Goal: Task Accomplishment & Management: Use online tool/utility

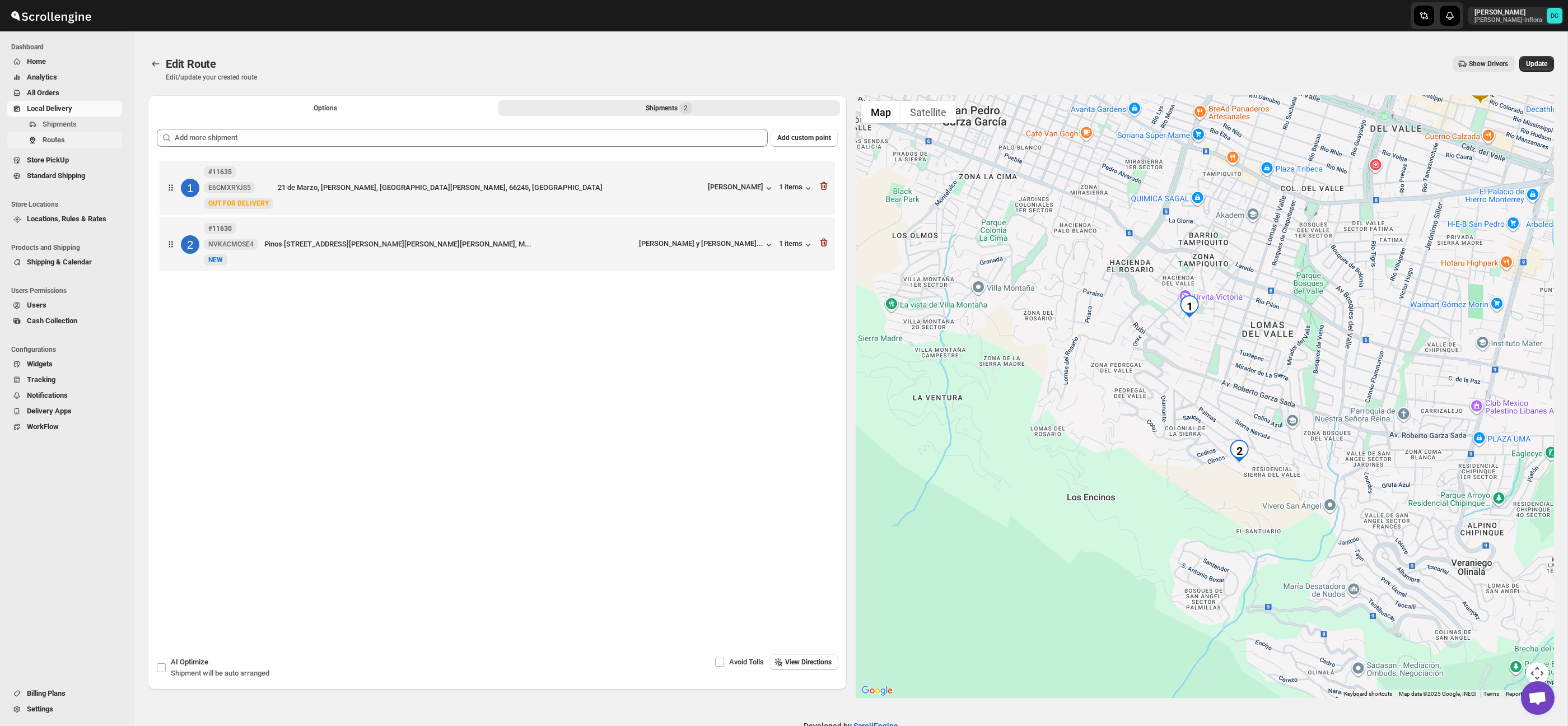
click at [56, 137] on span "Routes" at bounding box center [54, 139] width 22 height 8
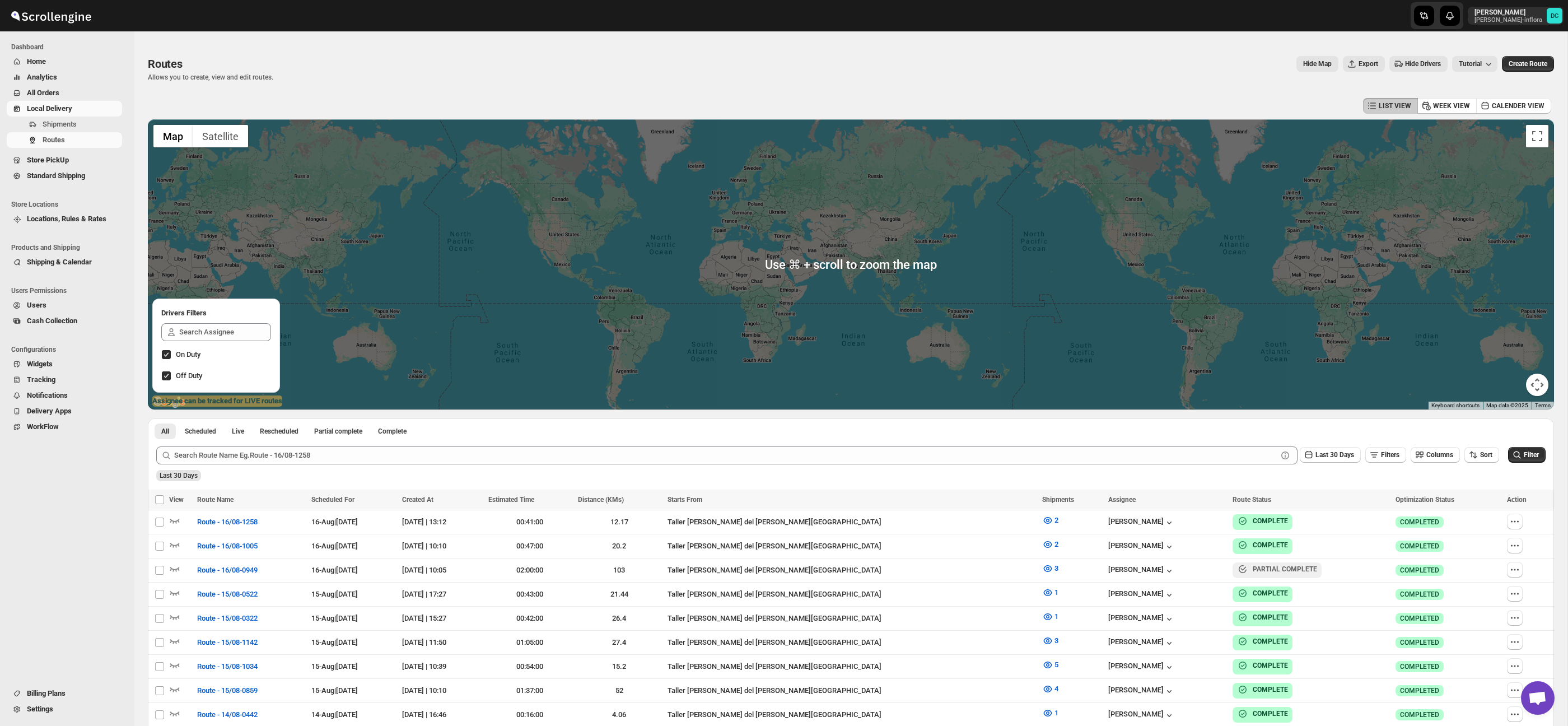
scroll to position [1, 0]
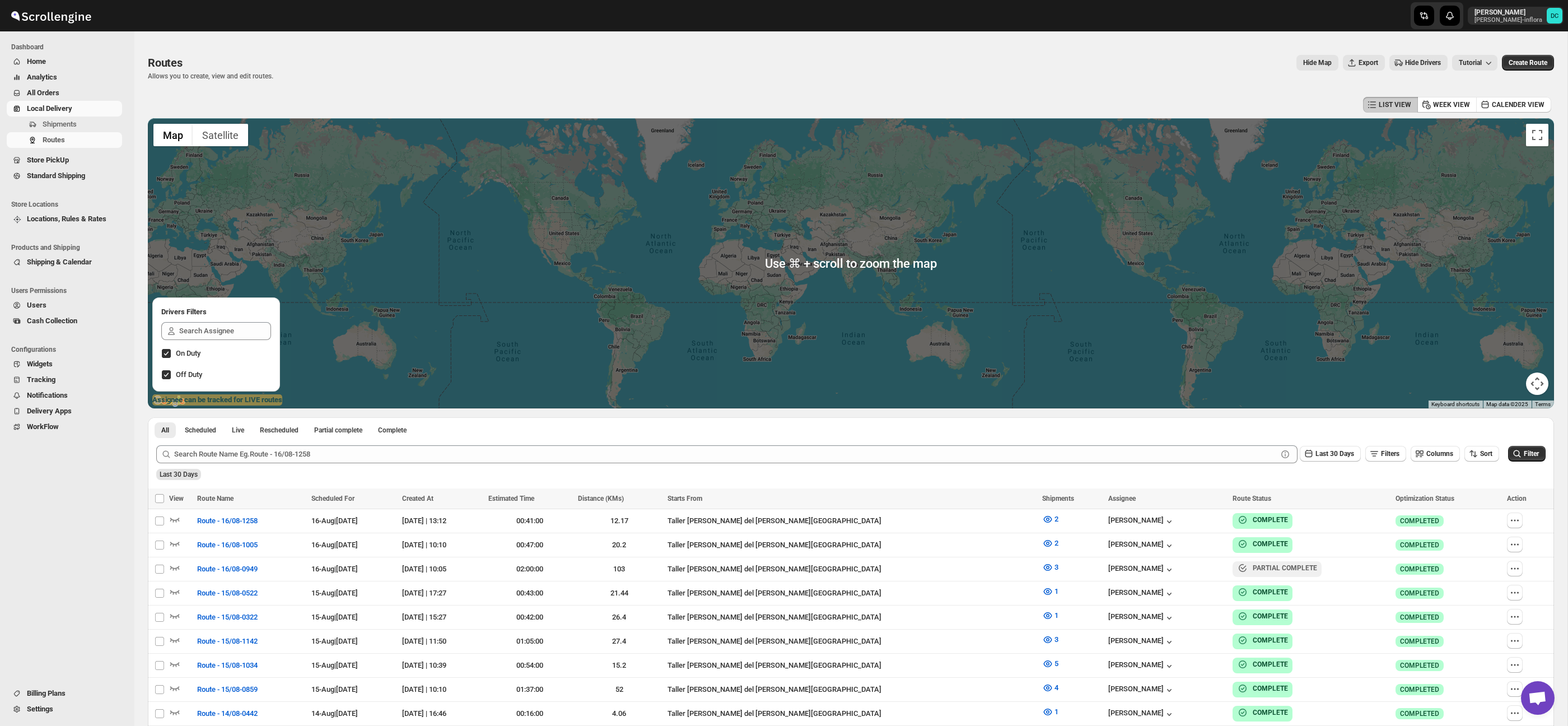
click at [1529, 72] on div "Routes Allows you to create, view and edit routes. Hide Map Export Hide Drivers…" at bounding box center [850, 68] width 1406 height 26
click at [1523, 69] on button "Create Route" at bounding box center [1529, 63] width 52 height 16
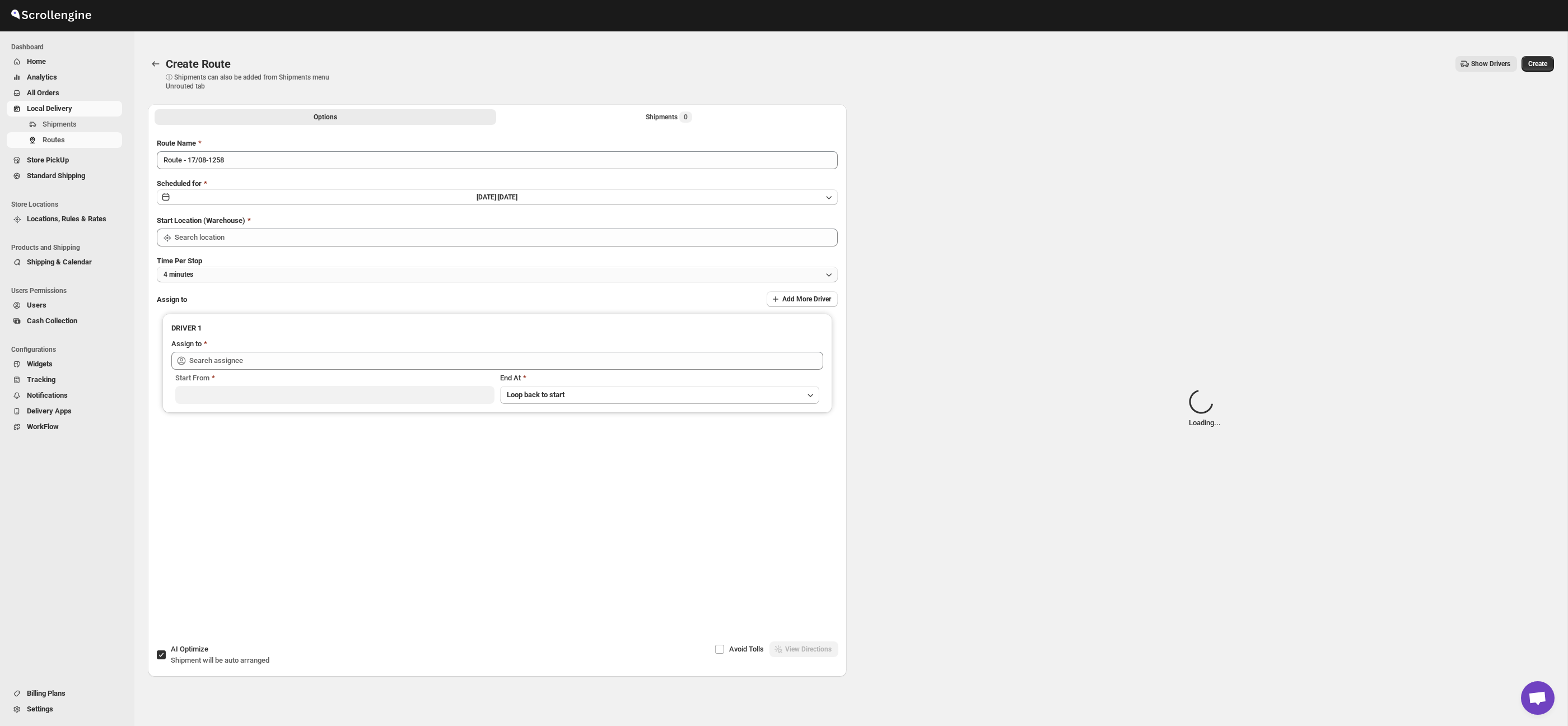
type input "Taller [PERSON_NAME] del [PERSON_NAME][GEOGRAPHIC_DATA]"
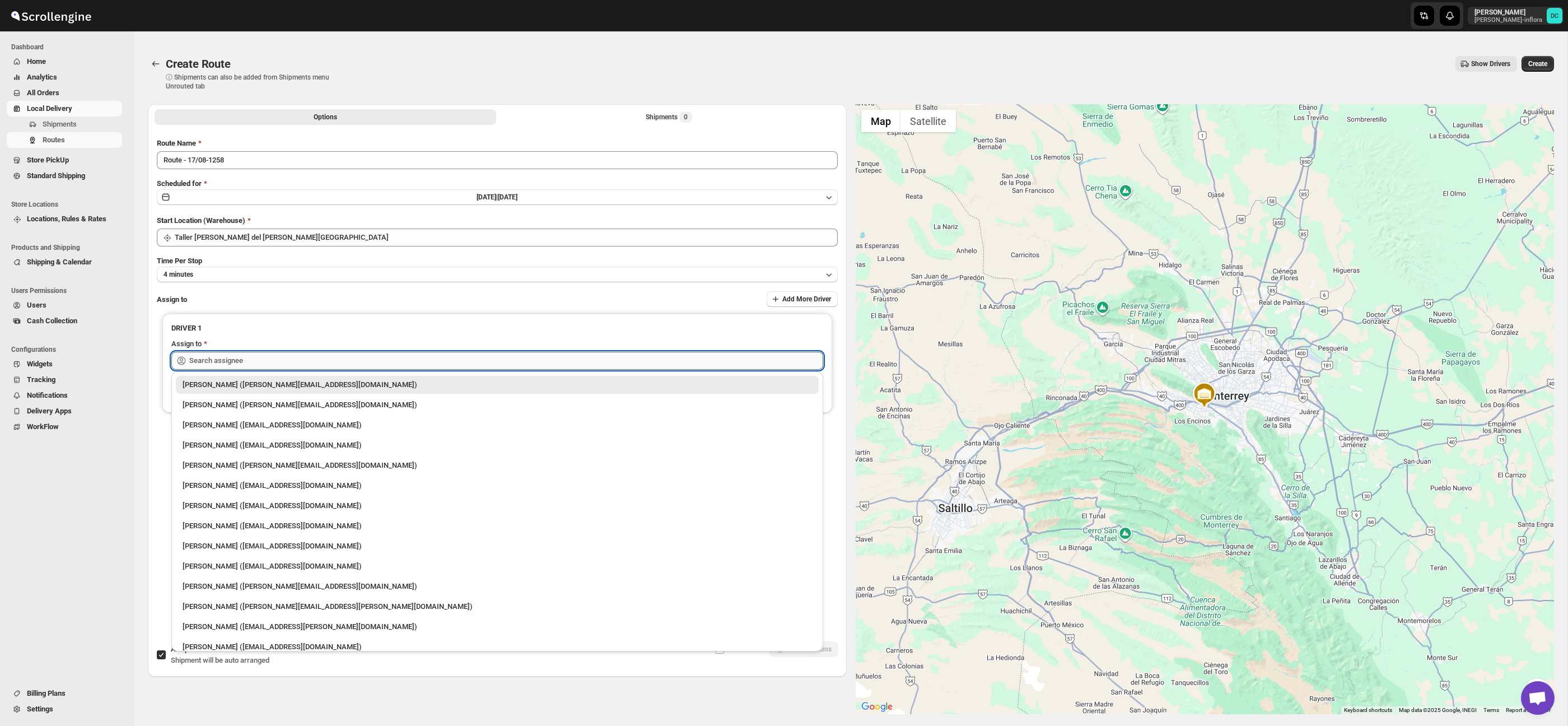
click at [258, 360] on input "text" at bounding box center [506, 360] width 634 height 18
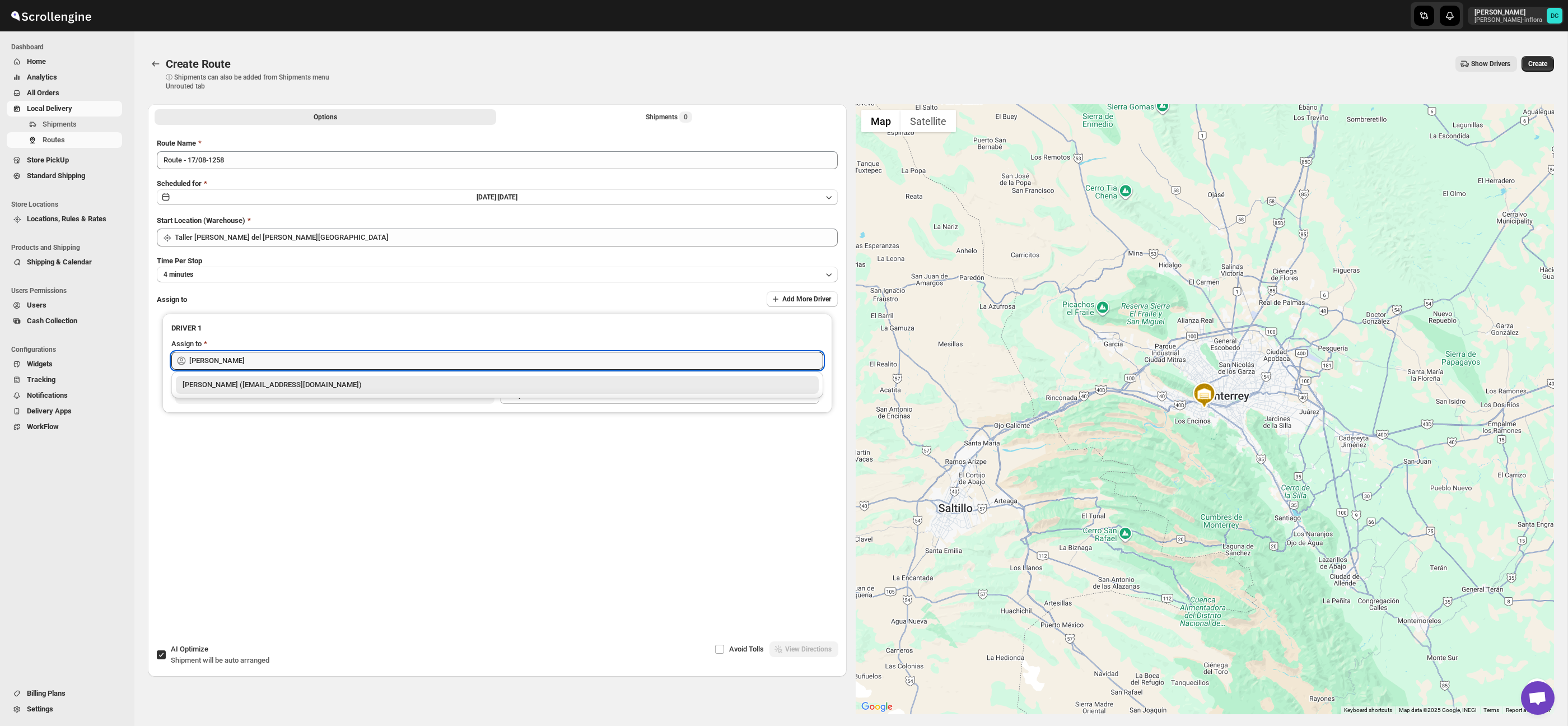
click at [278, 385] on div "[PERSON_NAME] ([EMAIL_ADDRESS][DOMAIN_NAME])" at bounding box center [497, 385] width 630 height 11
type input "[PERSON_NAME] ([EMAIL_ADDRESS][DOMAIN_NAME])"
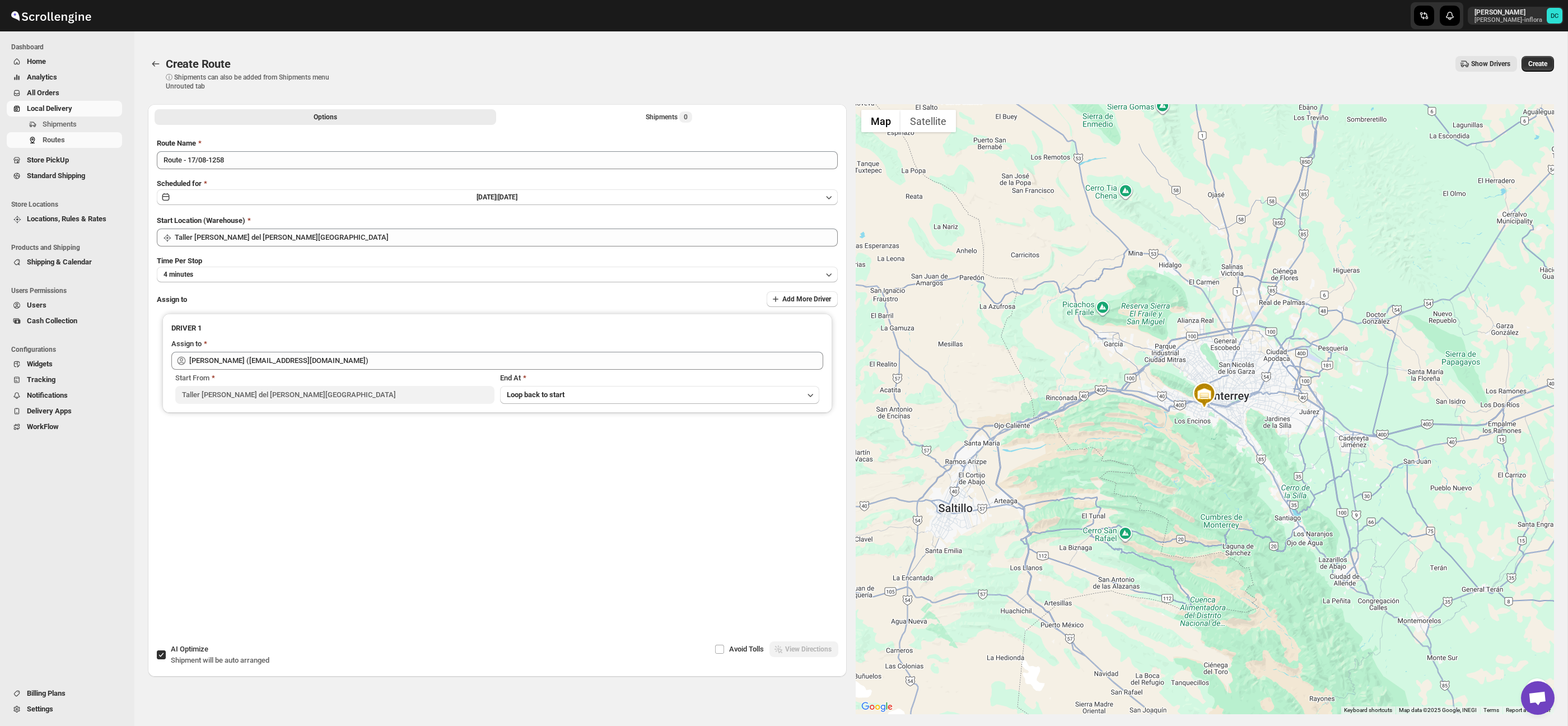
click at [518, 108] on li "Shipments 0" at bounding box center [669, 116] width 342 height 16
click at [520, 112] on button "Shipments 0" at bounding box center [669, 117] width 342 height 16
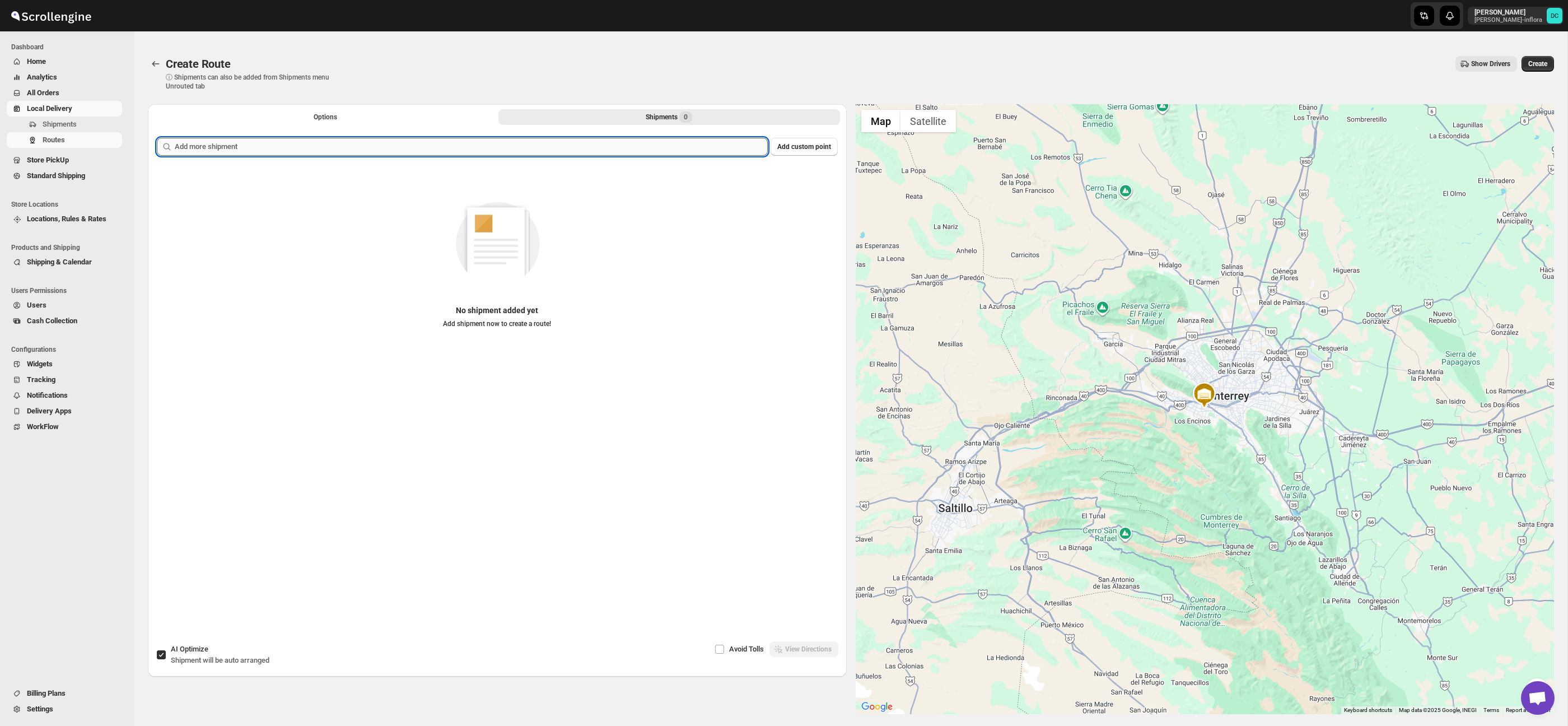
click at [421, 151] on input "text" at bounding box center [471, 146] width 593 height 18
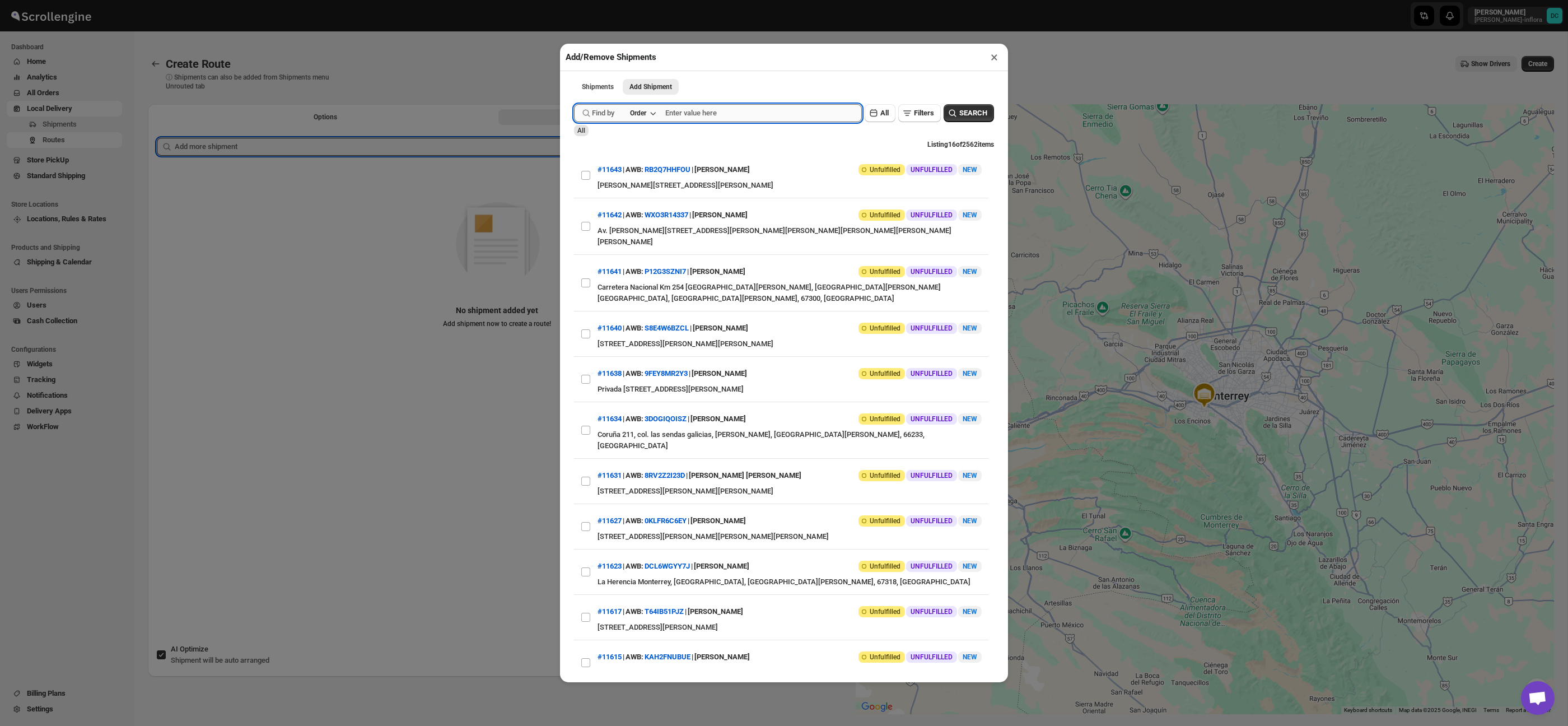
click at [689, 114] on input "text" at bounding box center [763, 112] width 196 height 18
type input "11586"
click at [574, 0] on button "Submit" at bounding box center [590, 6] width 32 height 12
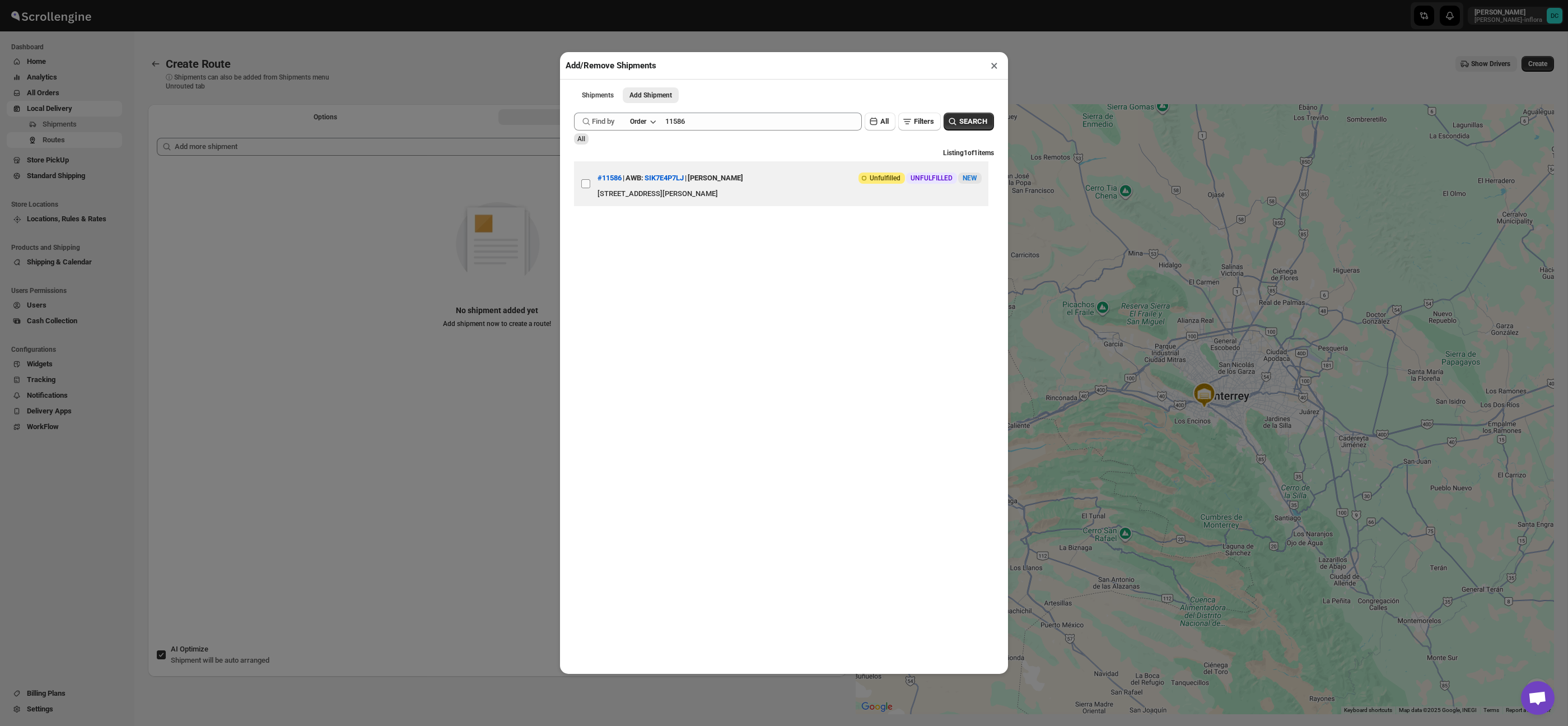
click at [587, 185] on input "View details for 689bc196eb510359434ef82f" at bounding box center [586, 184] width 9 height 9
checkbox input "true"
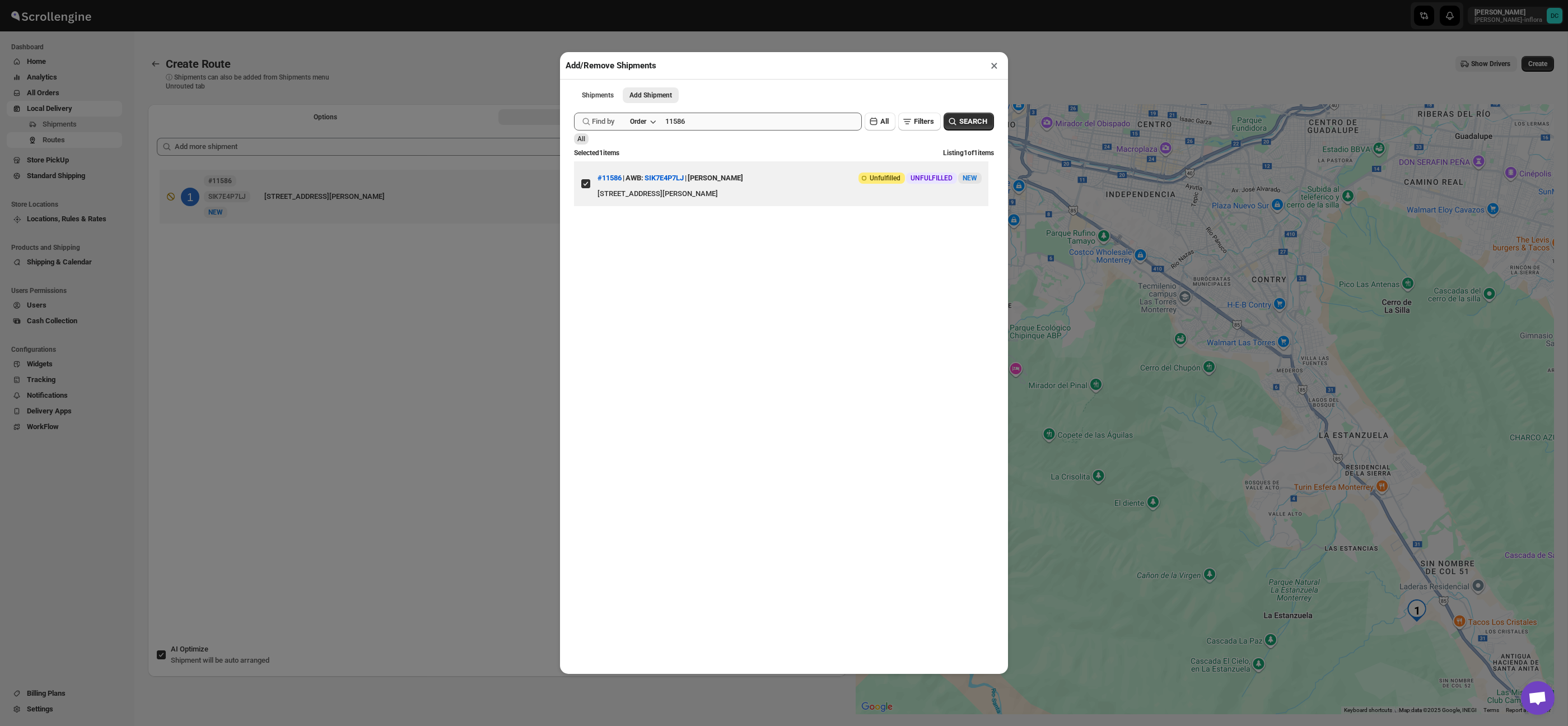
click at [750, 112] on div "Submit Find by Order 11586 Clear All Filters SEARCH All Selected 1 items Listin…" at bounding box center [784, 170] width 421 height 127
click at [748, 117] on input "11586" at bounding box center [753, 121] width 177 height 18
type input "11638"
click at [574, 0] on button "Submit" at bounding box center [590, 6] width 32 height 12
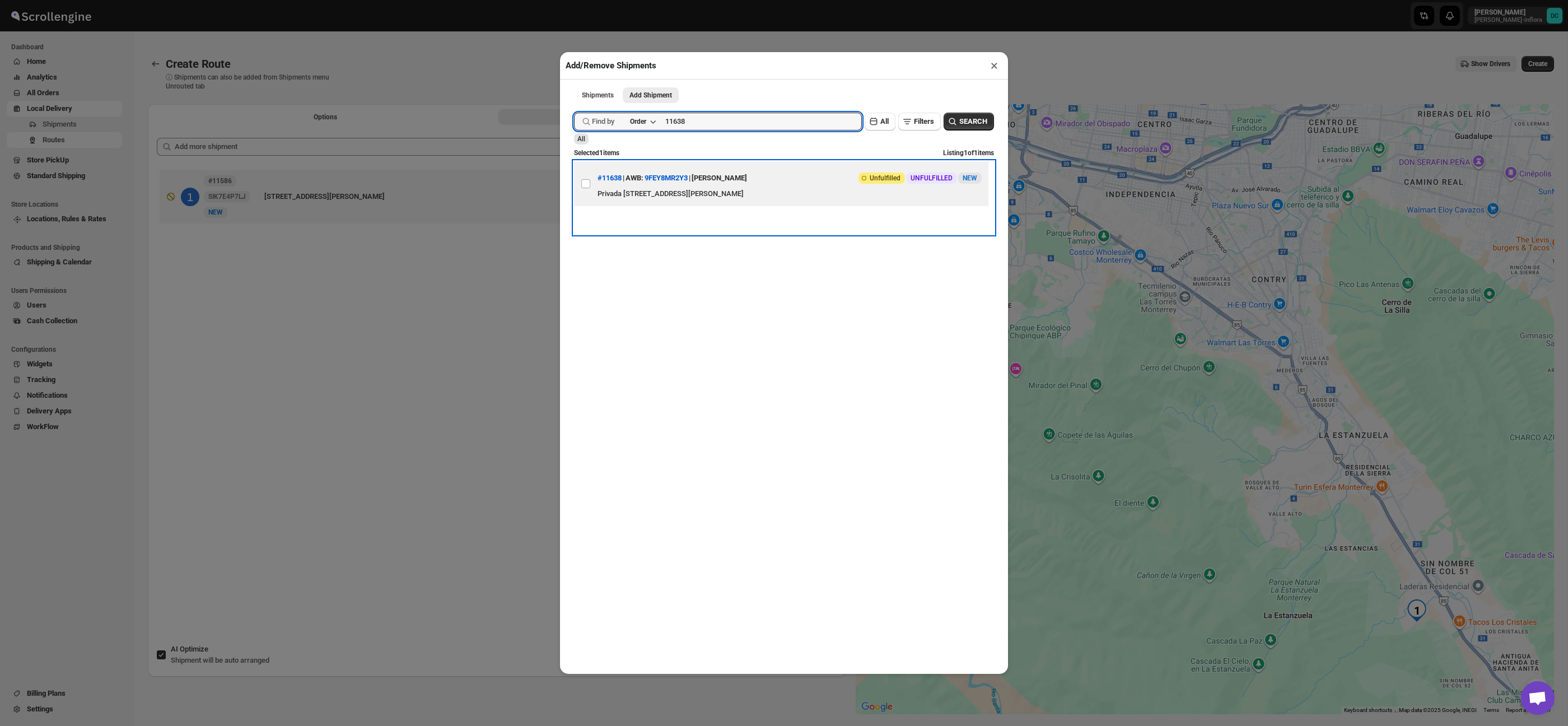
click at [725, 192] on div "Privada [STREET_ADDRESS][PERSON_NAME]" at bounding box center [790, 193] width 384 height 11
checkbox input "true"
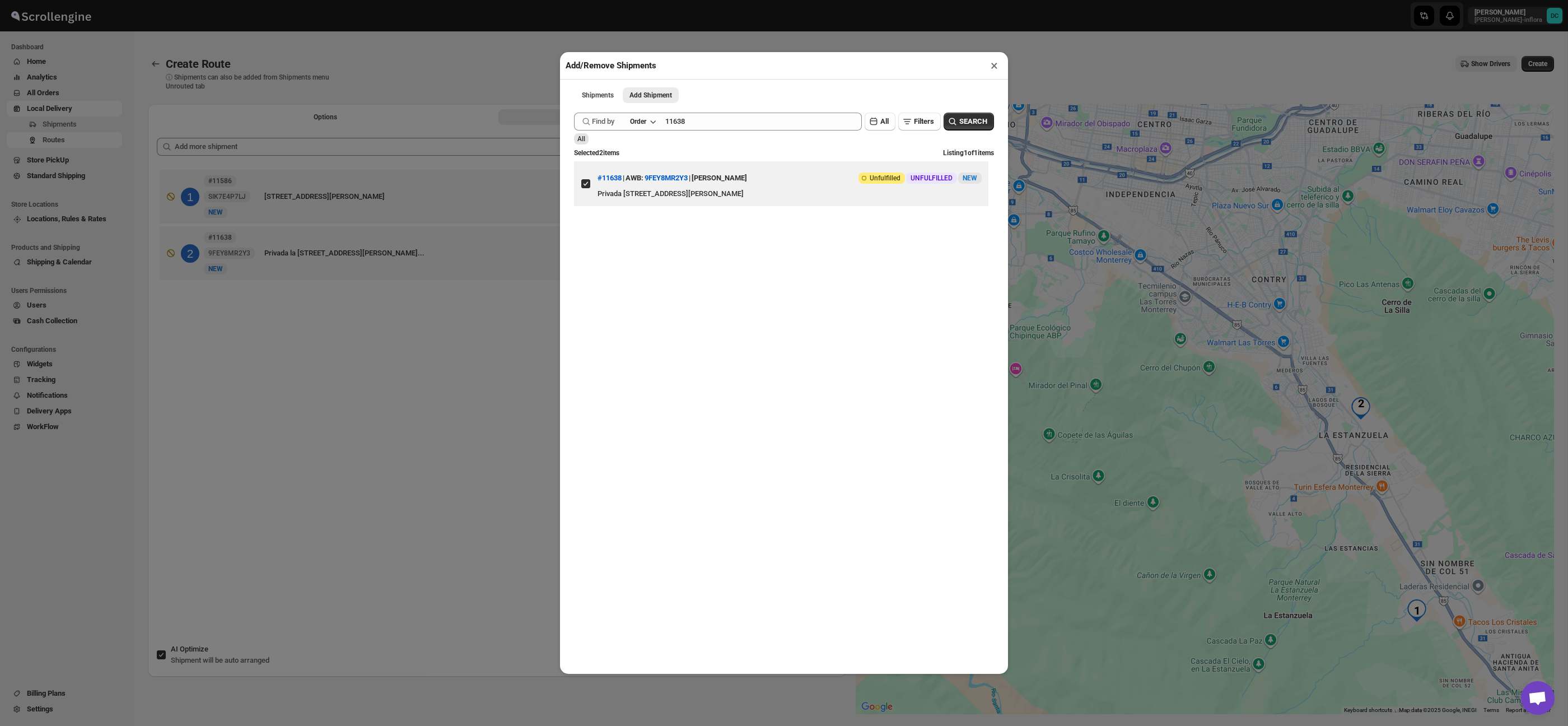
click at [995, 68] on button "×" at bounding box center [993, 65] width 16 height 16
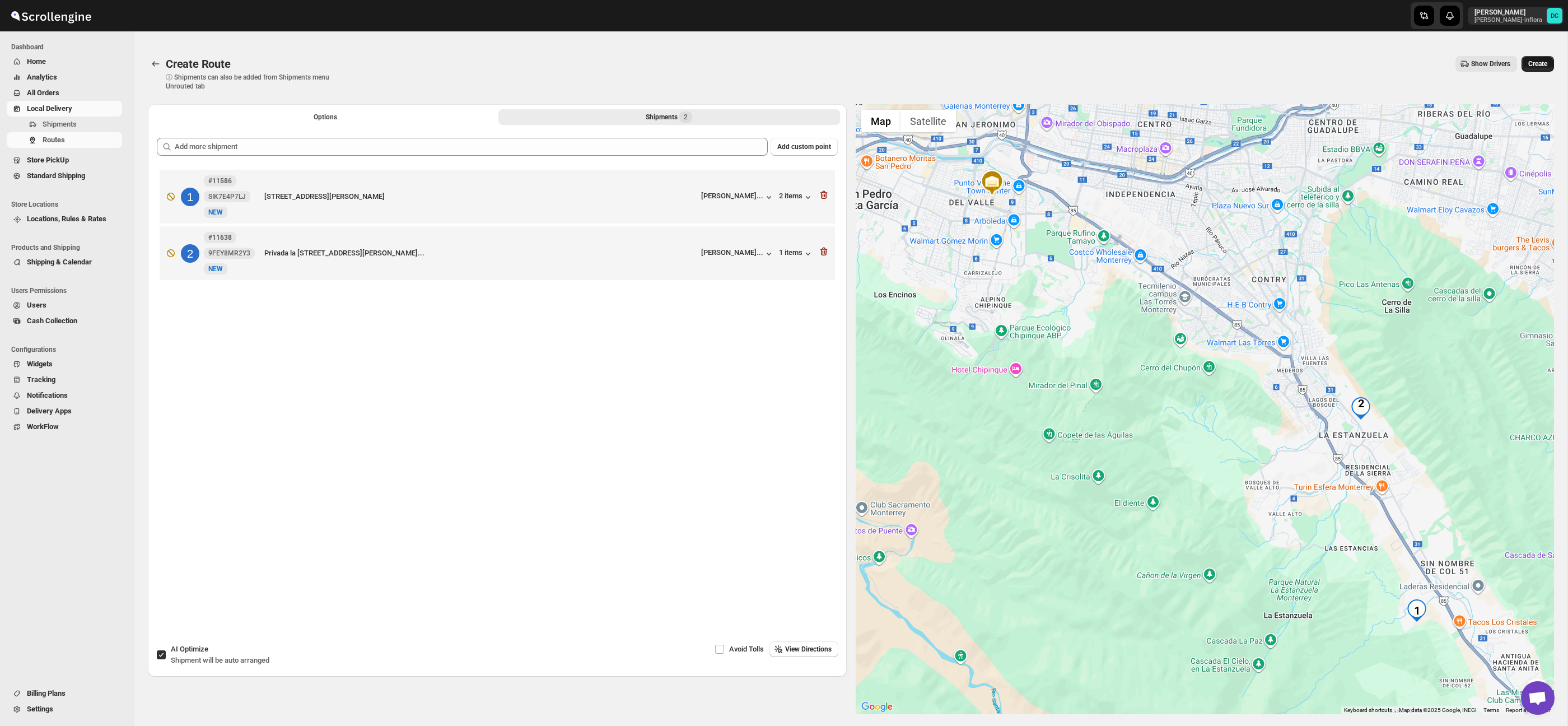
click at [1542, 61] on span "Create" at bounding box center [1538, 64] width 19 height 9
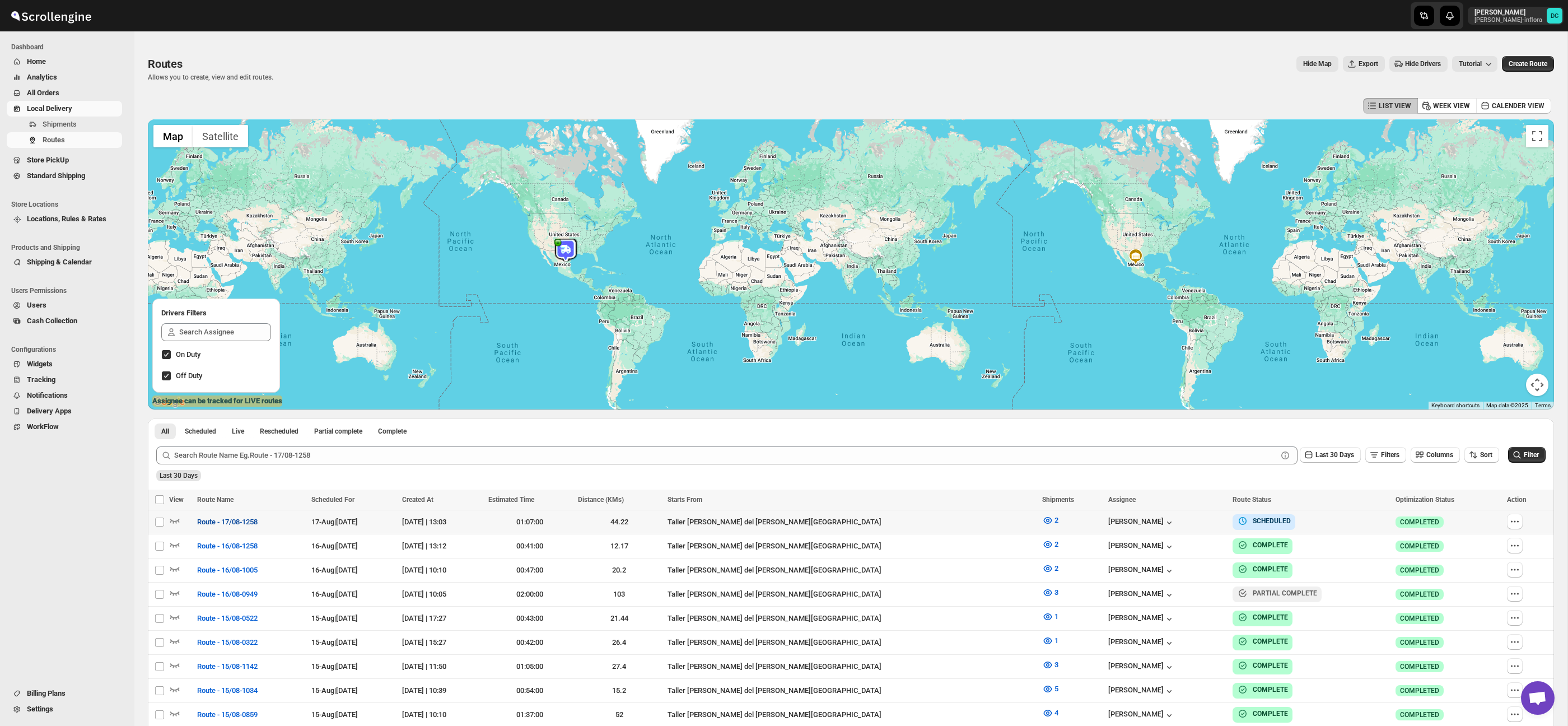
click at [233, 523] on span "Route - 17/08-1258" at bounding box center [227, 522] width 61 height 11
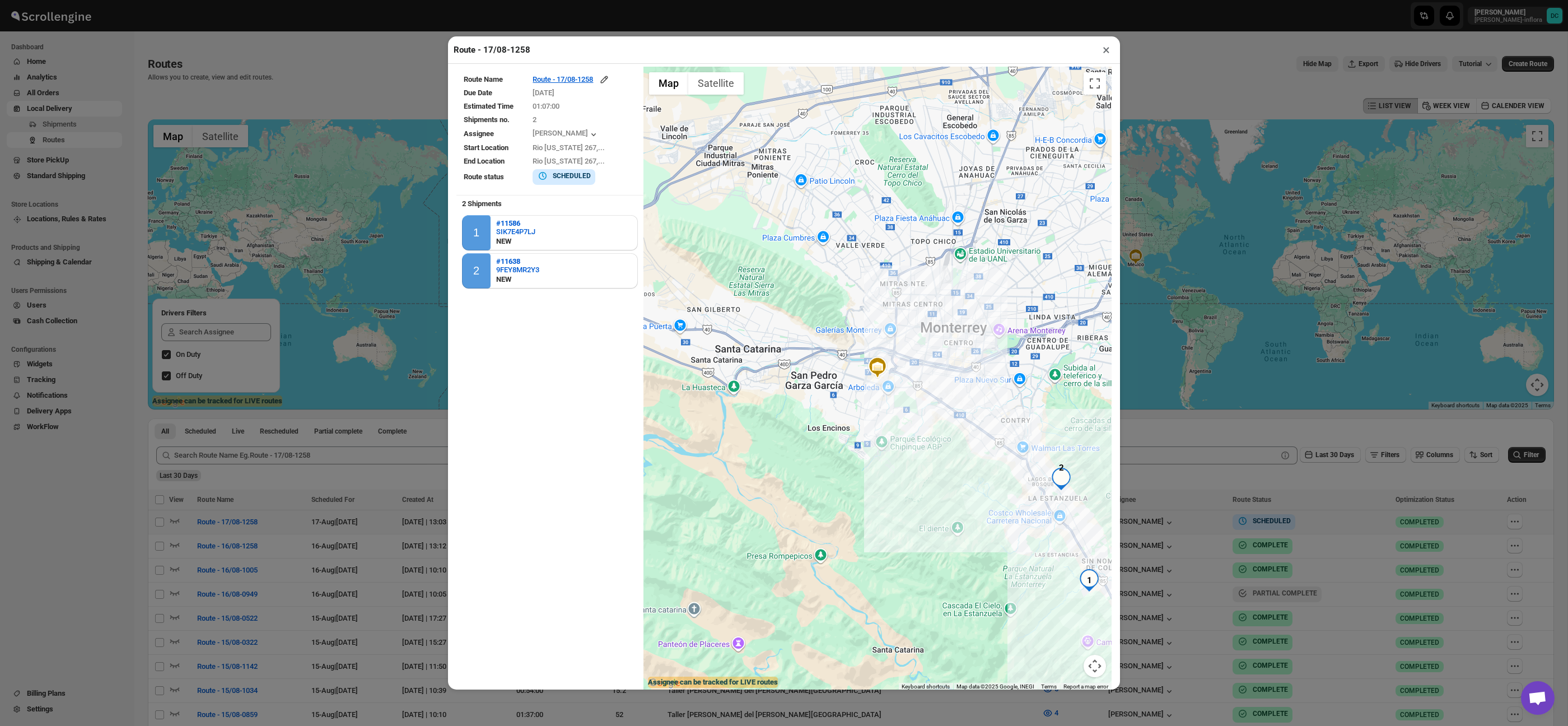
click at [1106, 52] on button "×" at bounding box center [1105, 50] width 16 height 16
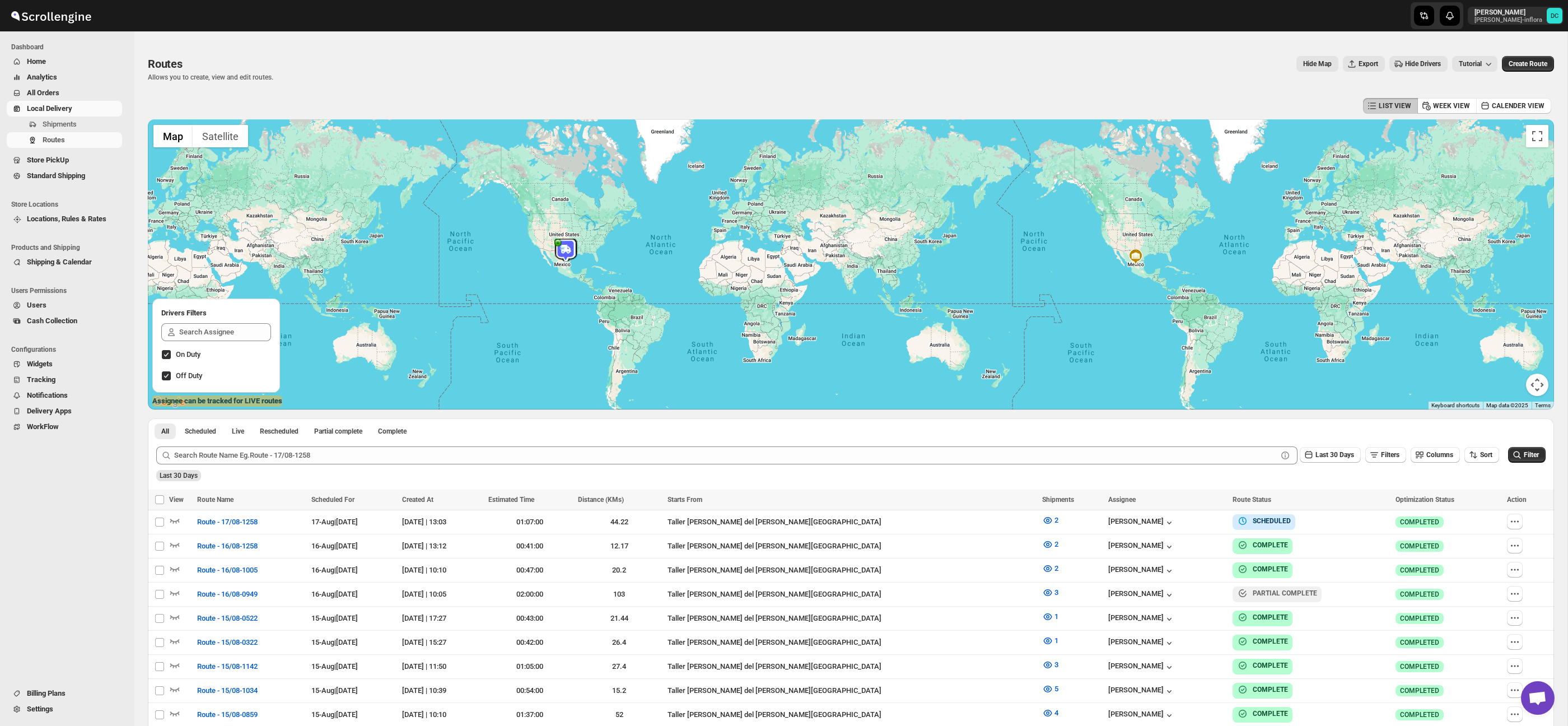
click at [42, 64] on span "Home" at bounding box center [36, 61] width 19 height 8
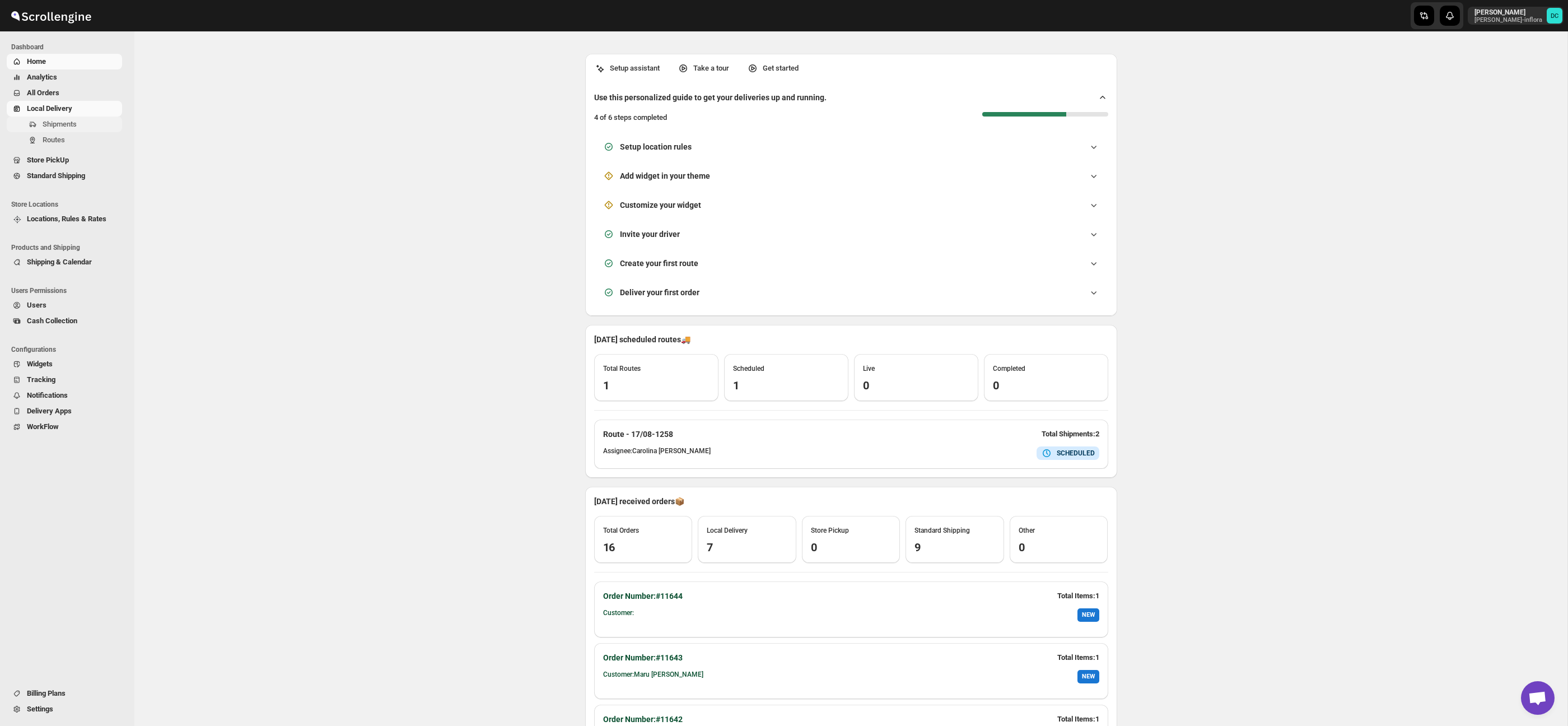
click at [51, 124] on span "Shipments" at bounding box center [60, 123] width 35 height 8
